Goal: Task Accomplishment & Management: Manage account settings

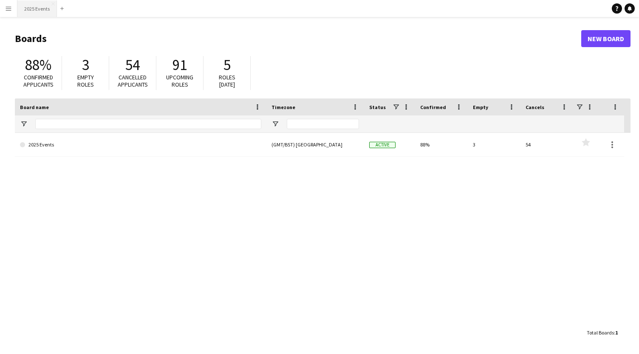
click at [29, 8] on button "2025 Events Close" at bounding box center [37, 8] width 40 height 17
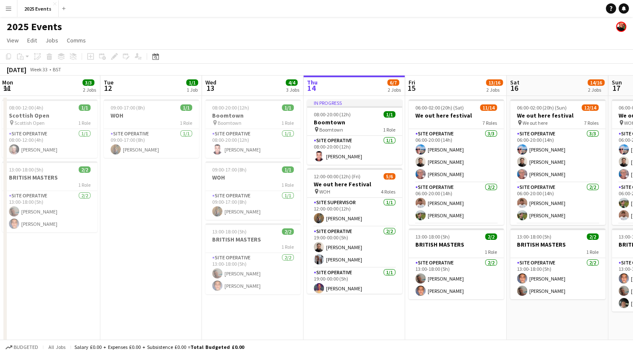
scroll to position [0, 198]
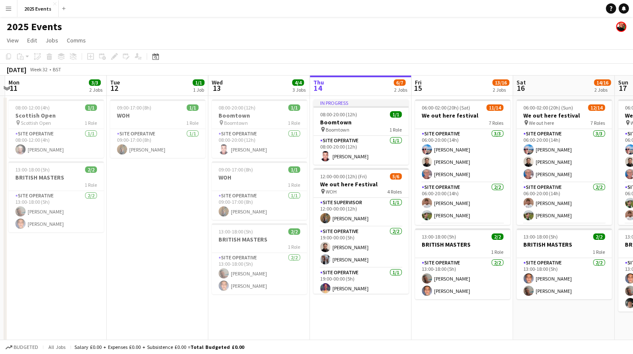
drag, startPoint x: 180, startPoint y: 317, endPoint x: 388, endPoint y: 294, distance: 209.4
click at [388, 294] on app-calendar-viewport "Sat 9 Sun 10 Mon 11 3/3 2 Jobs Tue 12 1/1 1 Job Wed 13 4/4 3 Jobs Thu 14 6/7 2 …" at bounding box center [316, 288] width 633 height 425
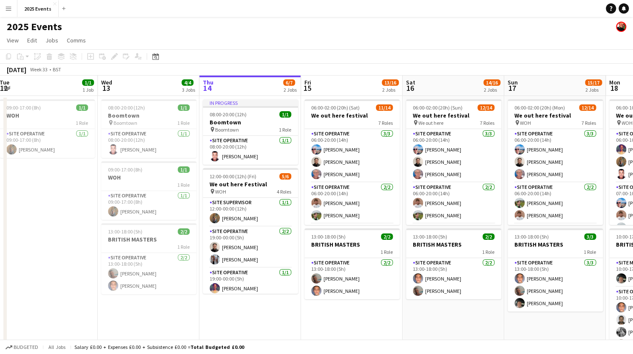
drag, startPoint x: 294, startPoint y: 332, endPoint x: 184, endPoint y: 305, distance: 114.1
click at [184, 305] on app-calendar-viewport "Sat 9 Sun 10 Mon 11 3/3 2 Jobs Tue 12 1/1 1 Job Wed 13 4/4 3 Jobs Thu 14 6/7 2 …" at bounding box center [316, 288] width 633 height 425
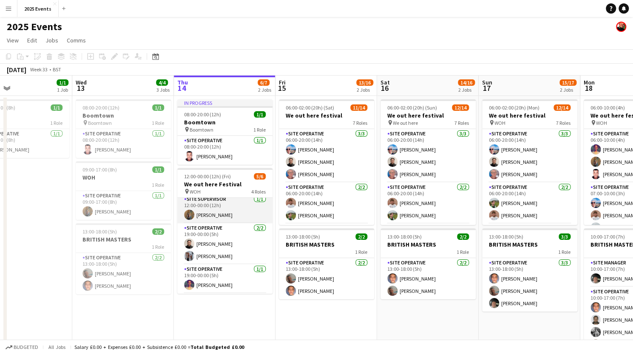
scroll to position [0, 0]
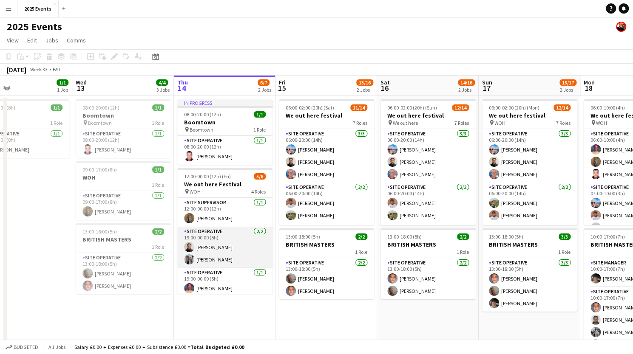
click at [189, 246] on app-user-avatar at bounding box center [189, 247] width 10 height 10
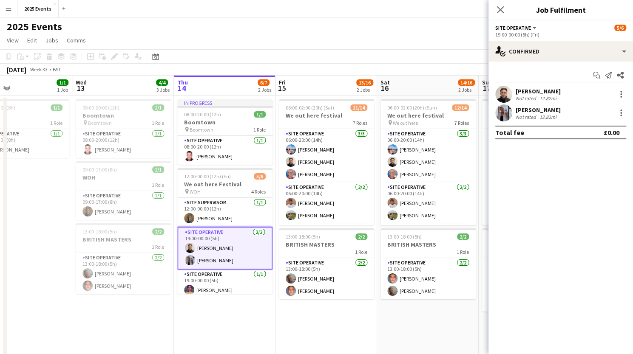
click at [502, 93] on app-user-avatar at bounding box center [503, 94] width 17 height 17
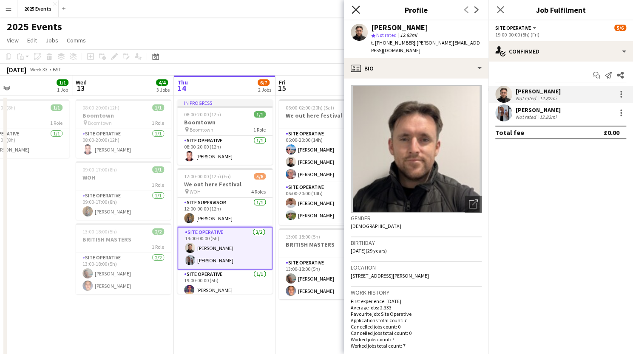
click at [357, 10] on icon "Close pop-in" at bounding box center [355, 10] width 8 height 8
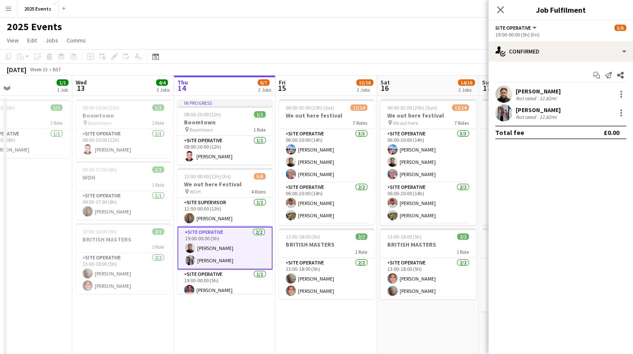
click at [300, 41] on app-page-menu "View Day view expanded Day view collapsed Month view Date picker Jump to [DATE]…" at bounding box center [316, 41] width 633 height 16
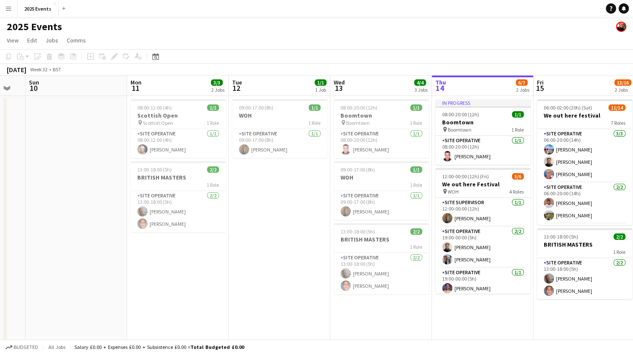
scroll to position [0, 176]
